Goal: Task Accomplishment & Management: Manage account settings

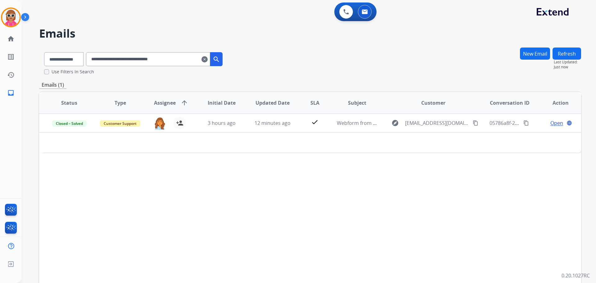
select select "**********"
click at [370, 8] on button at bounding box center [365, 12] width 14 height 14
click at [362, 11] on img at bounding box center [364, 11] width 6 height 5
click at [347, 11] on img at bounding box center [346, 12] width 6 height 6
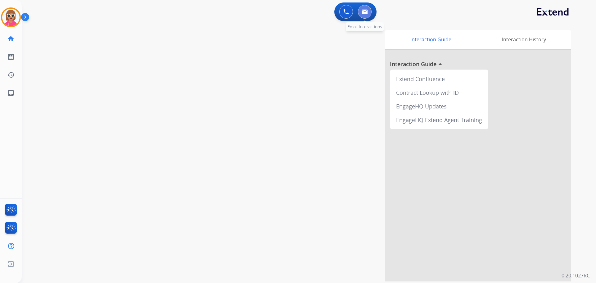
click at [368, 12] on button at bounding box center [365, 12] width 14 height 14
select select "**********"
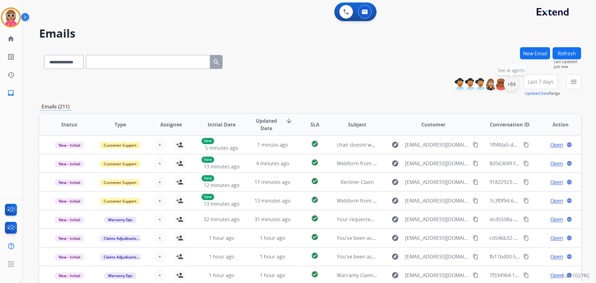
click at [512, 79] on div "+84" at bounding box center [511, 84] width 15 height 15
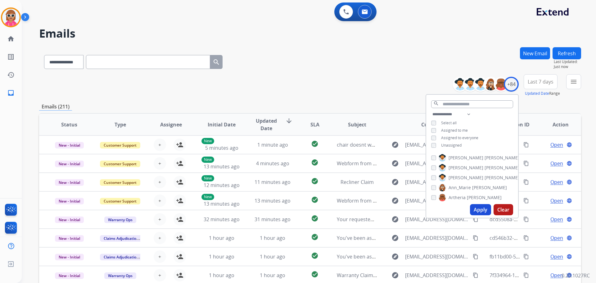
click at [455, 129] on span "Assigned to me" at bounding box center [454, 130] width 27 height 5
click at [453, 146] on span "Unassigned" at bounding box center [451, 144] width 20 height 5
click at [463, 113] on select "**********" at bounding box center [452, 113] width 43 height 7
select select "**********"
click at [431, 110] on select "**********" at bounding box center [452, 113] width 43 height 7
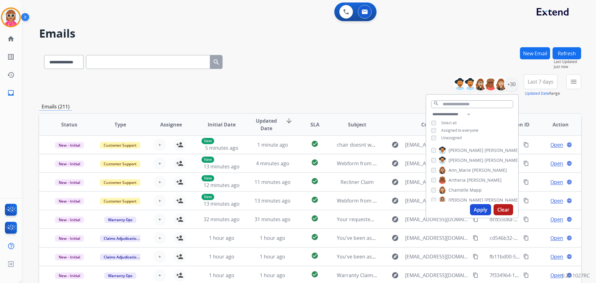
drag, startPoint x: 494, startPoint y: 130, endPoint x: 489, endPoint y: 131, distance: 5.1
click at [494, 130] on div "**********" at bounding box center [472, 126] width 92 height 32
click at [456, 146] on label "[PERSON_NAME]" at bounding box center [478, 149] width 81 height 7
click at [456, 159] on span "[PERSON_NAME]" at bounding box center [465, 160] width 35 height 6
click at [463, 170] on span "Ann_Marie" at bounding box center [459, 170] width 22 height 6
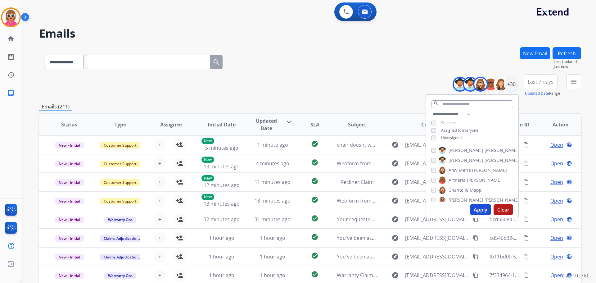
click at [462, 180] on span "Artheria" at bounding box center [456, 180] width 17 height 6
click at [461, 189] on span "Chantelle" at bounding box center [458, 190] width 20 height 6
click at [460, 198] on span "[PERSON_NAME]" at bounding box center [465, 200] width 35 height 6
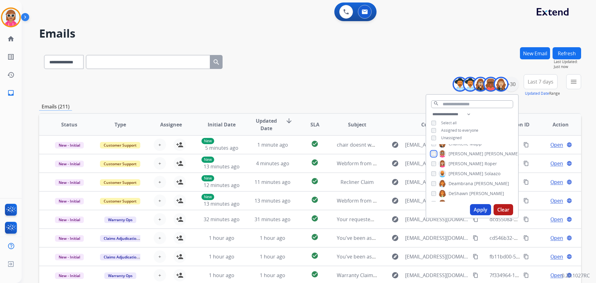
scroll to position [62, 0]
click at [484, 154] on span "Solaazo" at bounding box center [492, 157] width 16 height 6
click at [464, 179] on span "DeShawn" at bounding box center [458, 177] width 20 height 6
click at [452, 183] on label "Farah Bois" at bounding box center [454, 186] width 32 height 7
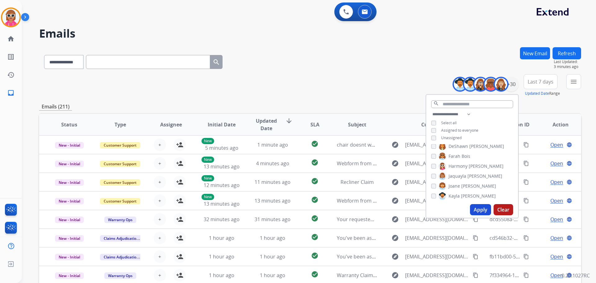
click at [454, 183] on span "Joane" at bounding box center [453, 186] width 11 height 6
click at [450, 177] on label "[PERSON_NAME]" at bounding box center [478, 174] width 81 height 7
click at [452, 176] on span "[PERSON_NAME]" at bounding box center [465, 175] width 35 height 6
click at [457, 181] on span "Keyanta" at bounding box center [456, 184] width 17 height 6
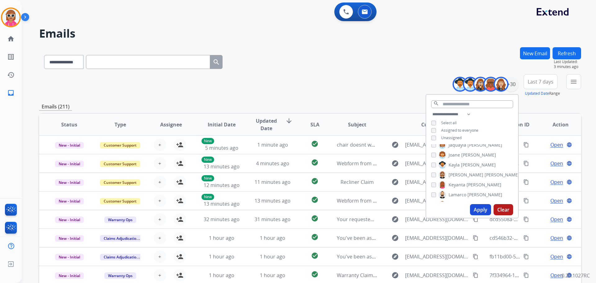
click at [460, 192] on span "Lamarco" at bounding box center [457, 194] width 18 height 6
click at [455, 175] on span "[PERSON_NAME]" at bounding box center [465, 173] width 35 height 6
click at [454, 182] on span "Raujon" at bounding box center [455, 183] width 15 height 6
click at [456, 190] on span "[PERSON_NAME]" at bounding box center [465, 193] width 35 height 6
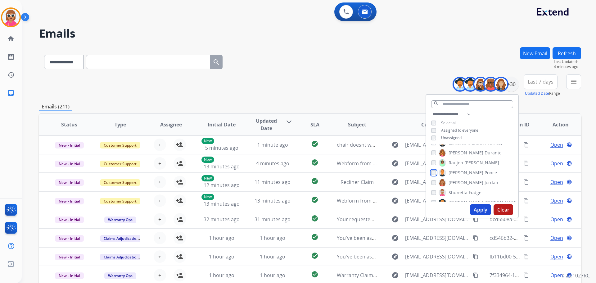
scroll to position [186, 0]
drag, startPoint x: 461, startPoint y: 192, endPoint x: 455, endPoint y: 190, distance: 5.5
click at [461, 192] on span "[PERSON_NAME]" at bounding box center [465, 192] width 35 height 6
click at [455, 172] on span "[PERSON_NAME]" at bounding box center [465, 175] width 35 height 6
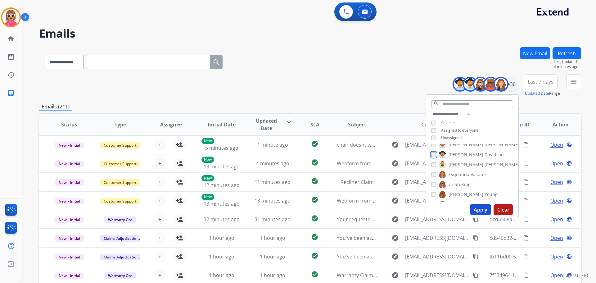
scroll to position [245, 0]
click at [457, 172] on span "Uriah" at bounding box center [453, 173] width 11 height 6
click at [461, 185] on span "[PERSON_NAME]" at bounding box center [465, 183] width 35 height 6
drag, startPoint x: 458, startPoint y: 193, endPoint x: 457, endPoint y: 183, distance: 9.7
click at [458, 193] on span "[PERSON_NAME]" at bounding box center [465, 193] width 35 height 6
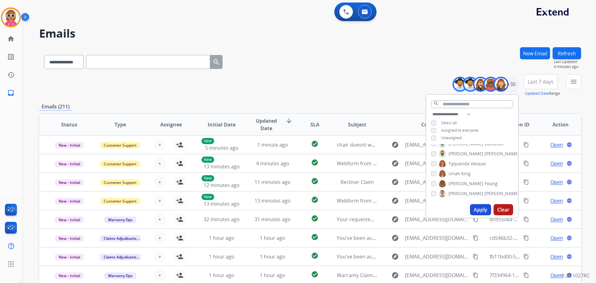
click at [453, 161] on span "Tyquanda" at bounding box center [458, 163] width 21 height 6
drag, startPoint x: 452, startPoint y: 190, endPoint x: 471, endPoint y: 197, distance: 19.9
click at [452, 191] on span "[PERSON_NAME]" at bounding box center [465, 193] width 35 height 6
click at [475, 206] on button "Apply" at bounding box center [480, 209] width 21 height 11
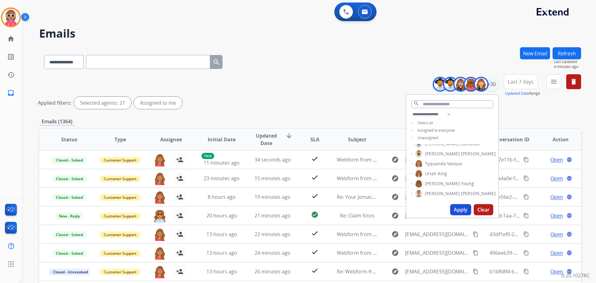
drag, startPoint x: 556, startPoint y: 102, endPoint x: 549, endPoint y: 104, distance: 6.9
drag, startPoint x: 549, startPoint y: 104, endPoint x: 301, endPoint y: 83, distance: 249.4
click at [292, 74] on div "**********" at bounding box center [310, 207] width 542 height 321
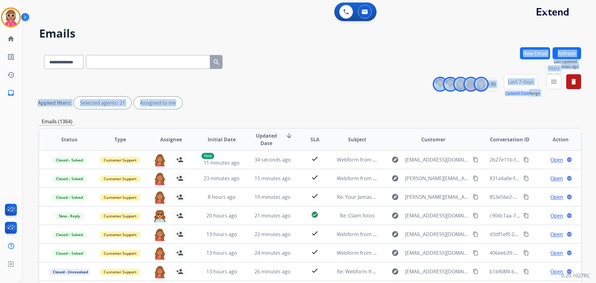
click at [553, 77] on button "menu Filters" at bounding box center [553, 81] width 15 height 15
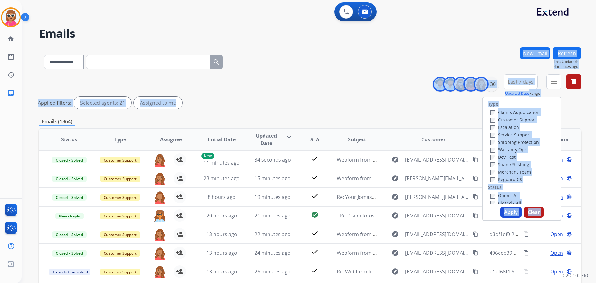
click at [544, 123] on div "Type Claims Adjudication Customer Support Escalation Service Support Shipping P…" at bounding box center [522, 150] width 78 height 107
click at [518, 120] on label "Customer Support" at bounding box center [513, 120] width 46 height 6
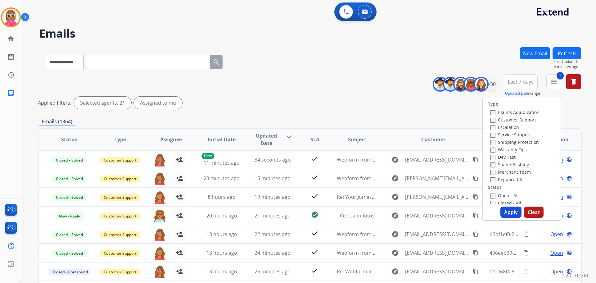
drag, startPoint x: 504, startPoint y: 142, endPoint x: 503, endPoint y: 149, distance: 6.5
click at [504, 143] on label "Shipping Protection" at bounding box center [514, 142] width 48 height 6
click at [505, 179] on label "Reguard CS" at bounding box center [506, 179] width 32 height 6
click at [505, 197] on label "Open - All" at bounding box center [504, 195] width 28 height 6
click at [509, 215] on button "Apply" at bounding box center [510, 211] width 21 height 11
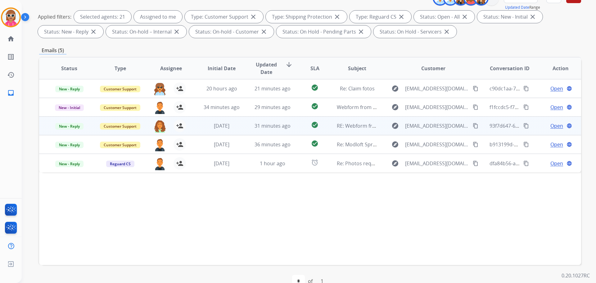
scroll to position [100, 0]
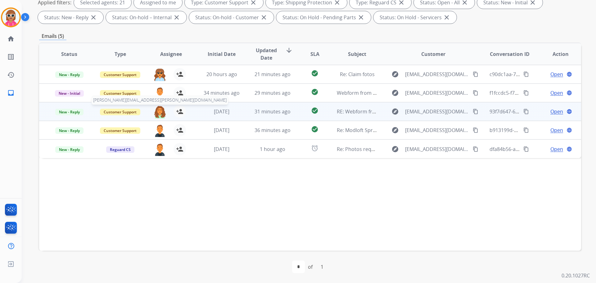
click at [157, 113] on img at bounding box center [160, 111] width 12 height 13
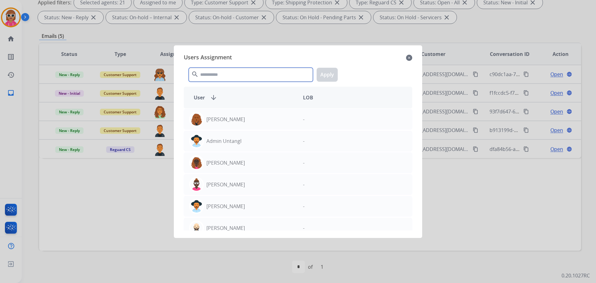
click at [219, 70] on input "text" at bounding box center [251, 75] width 124 height 14
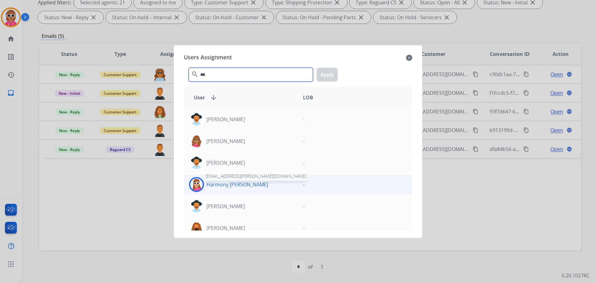
type input "***"
click at [239, 188] on div "Harmony [PERSON_NAME]" at bounding box center [241, 184] width 114 height 15
click at [320, 78] on button "Apply" at bounding box center [326, 75] width 21 height 14
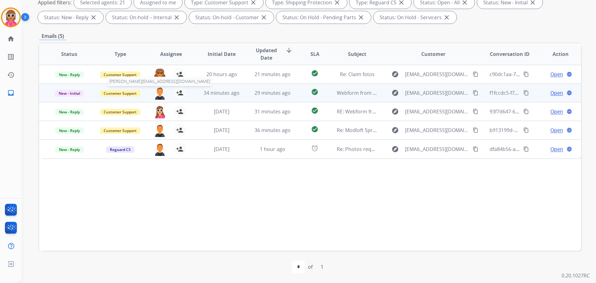
click at [159, 96] on img at bounding box center [160, 93] width 12 height 13
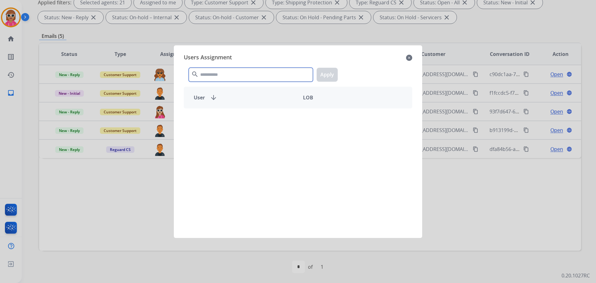
click at [199, 73] on input "text" at bounding box center [251, 75] width 124 height 14
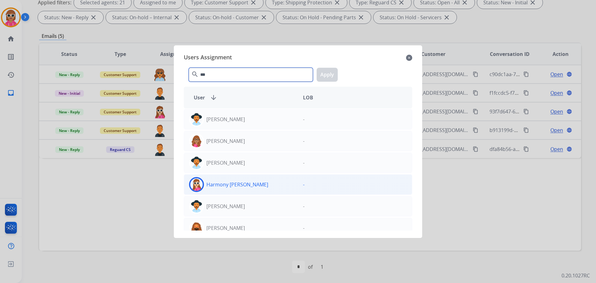
type input "***"
click at [240, 186] on p "Harmony [PERSON_NAME]" at bounding box center [237, 184] width 62 height 7
click at [320, 70] on button "Apply" at bounding box center [326, 75] width 21 height 14
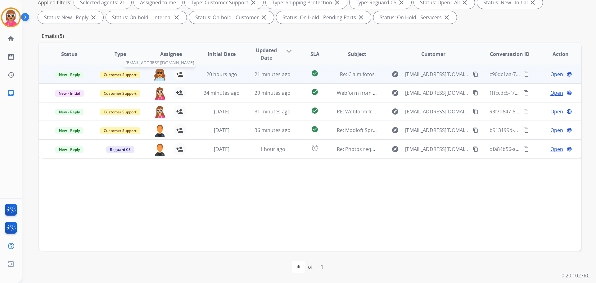
click at [158, 71] on img at bounding box center [160, 74] width 12 height 13
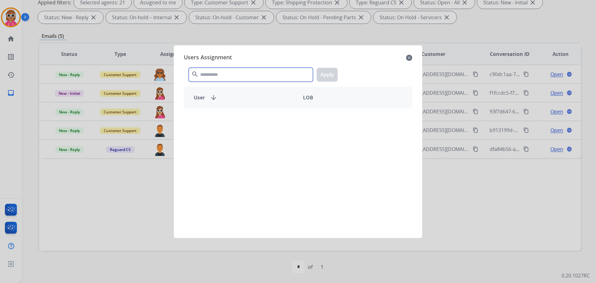
click at [240, 71] on input "text" at bounding box center [251, 75] width 124 height 14
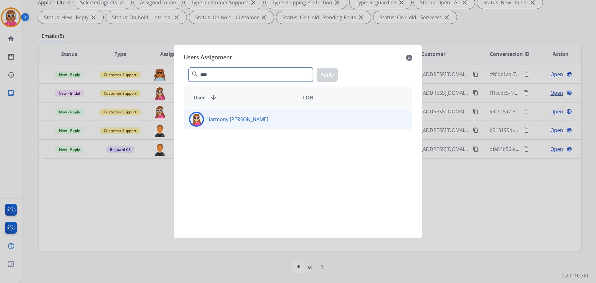
type input "****"
click at [235, 125] on div "Harmony [PERSON_NAME]" at bounding box center [241, 119] width 114 height 15
click at [329, 79] on button "Apply" at bounding box center [326, 75] width 21 height 14
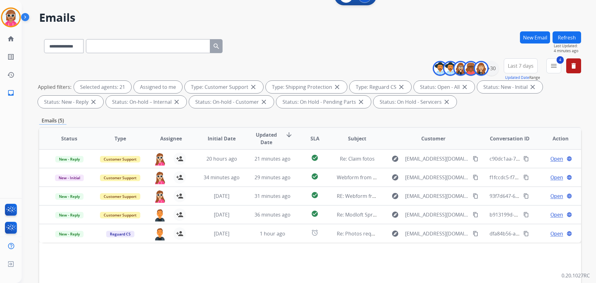
scroll to position [0, 0]
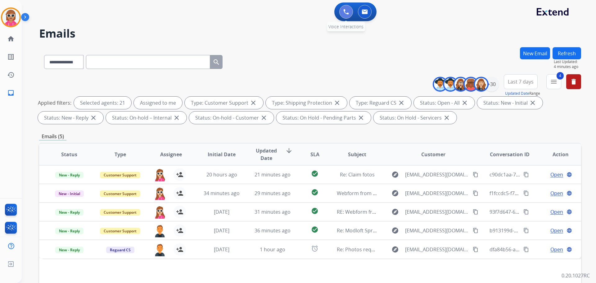
click at [351, 9] on button at bounding box center [346, 12] width 14 height 14
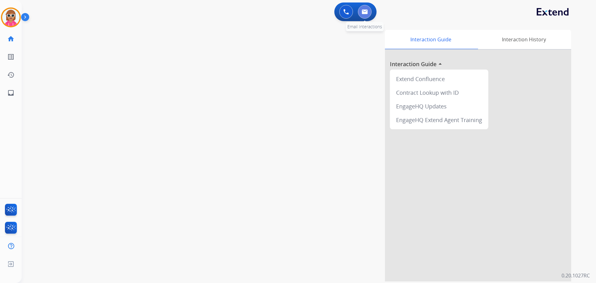
click at [364, 13] on img at bounding box center [364, 11] width 6 height 5
select select "**********"
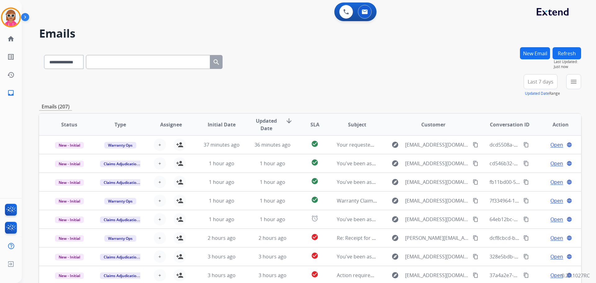
click at [566, 79] on div "**********" at bounding box center [549, 85] width 62 height 22
click at [573, 79] on mat-icon "menu" at bounding box center [573, 81] width 7 height 7
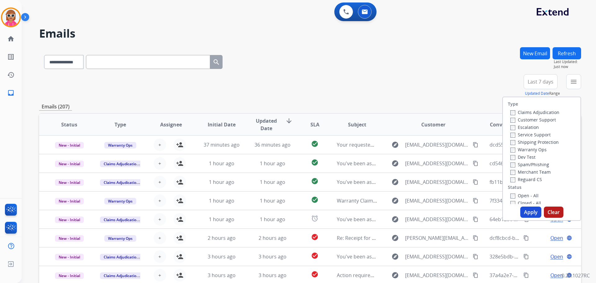
drag, startPoint x: 437, startPoint y: 76, endPoint x: 452, endPoint y: 76, distance: 14.6
click at [439, 75] on div "**********" at bounding box center [310, 85] width 542 height 22
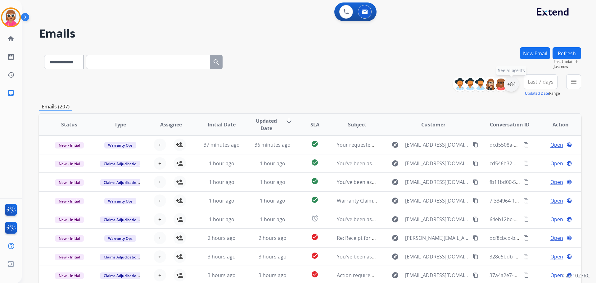
click at [514, 85] on div "+84" at bounding box center [511, 84] width 15 height 15
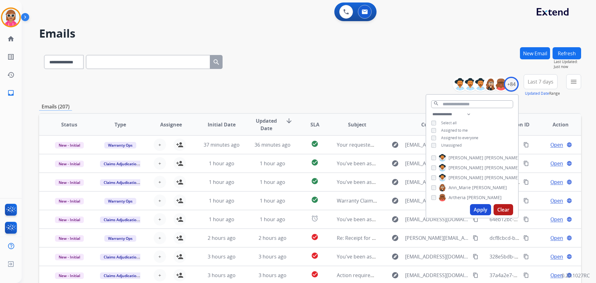
click at [444, 128] on span "Assigned to me" at bounding box center [454, 130] width 27 height 5
drag, startPoint x: 450, startPoint y: 146, endPoint x: 457, endPoint y: 123, distance: 23.4
click at [450, 146] on span "Unassigned" at bounding box center [451, 144] width 20 height 5
drag, startPoint x: 461, startPoint y: 103, endPoint x: 464, endPoint y: 104, distance: 3.2
click at [462, 103] on input "text" at bounding box center [472, 104] width 82 height 8
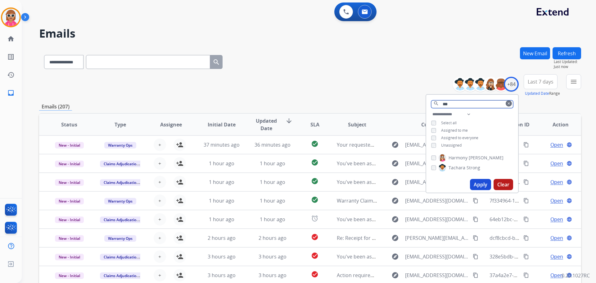
type input "***"
click at [471, 159] on span "[PERSON_NAME]" at bounding box center [485, 158] width 35 height 6
click at [478, 183] on button "Apply" at bounding box center [480, 184] width 21 height 11
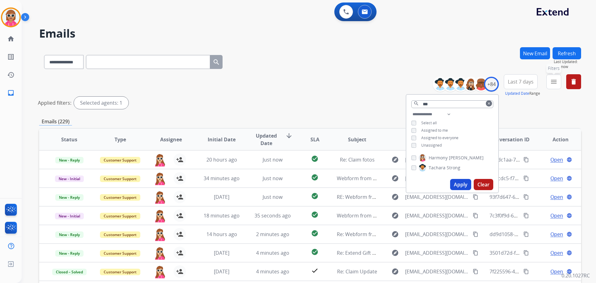
click at [553, 78] on mat-icon "menu" at bounding box center [553, 81] width 7 height 7
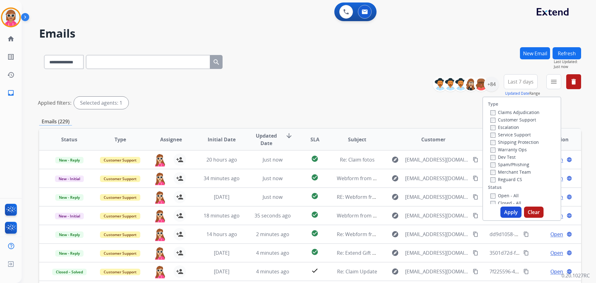
drag, startPoint x: 525, startPoint y: 120, endPoint x: 525, endPoint y: 127, distance: 6.9
click at [526, 120] on label "Customer Support" at bounding box center [513, 120] width 46 height 6
click at [524, 141] on label "Shipping Protection" at bounding box center [514, 142] width 48 height 6
click at [509, 178] on label "Reguard CS" at bounding box center [506, 179] width 32 height 6
click at [503, 196] on label "Open - All" at bounding box center [504, 195] width 28 height 6
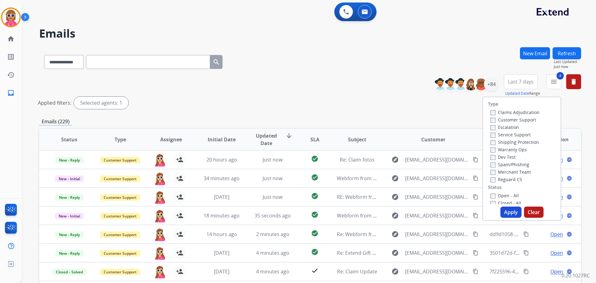
click at [507, 211] on button "Apply" at bounding box center [510, 211] width 21 height 11
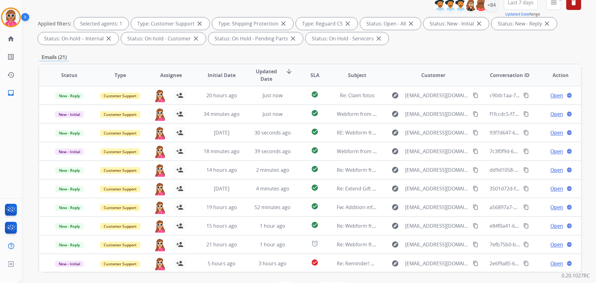
scroll to position [100, 0]
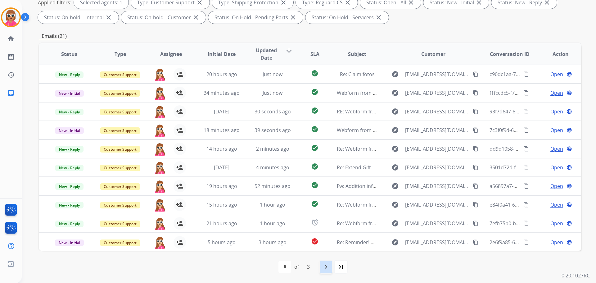
click at [321, 269] on div "navigate_next" at bounding box center [326, 267] width 14 height 14
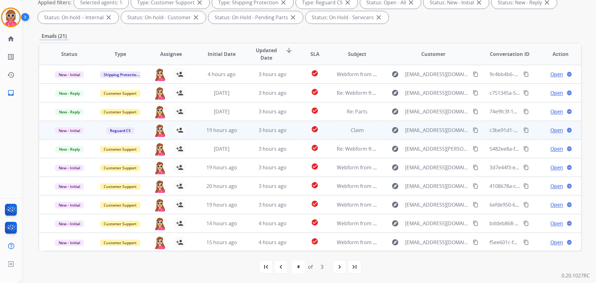
scroll to position [1, 0]
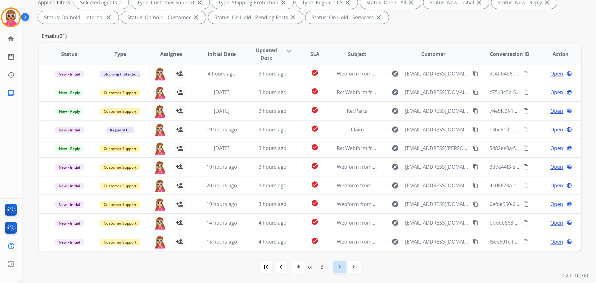
click at [333, 263] on div "navigate_next" at bounding box center [340, 267] width 14 height 14
select select "*"
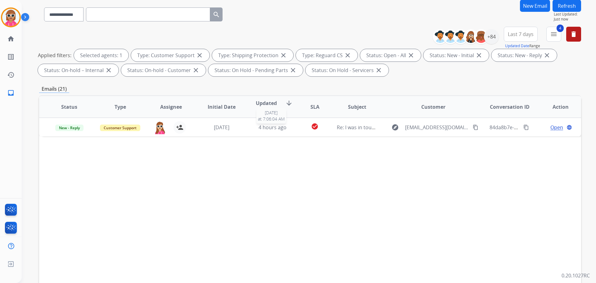
scroll to position [100, 0]
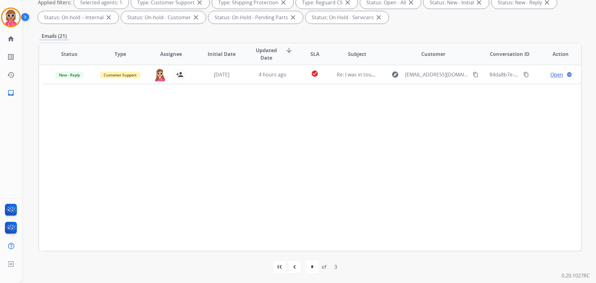
click at [143, 175] on div "Status Type Assignee Initial Date Updated Date arrow_downward SLA Subject Custo…" at bounding box center [310, 147] width 542 height 208
